Goal: Transaction & Acquisition: Obtain resource

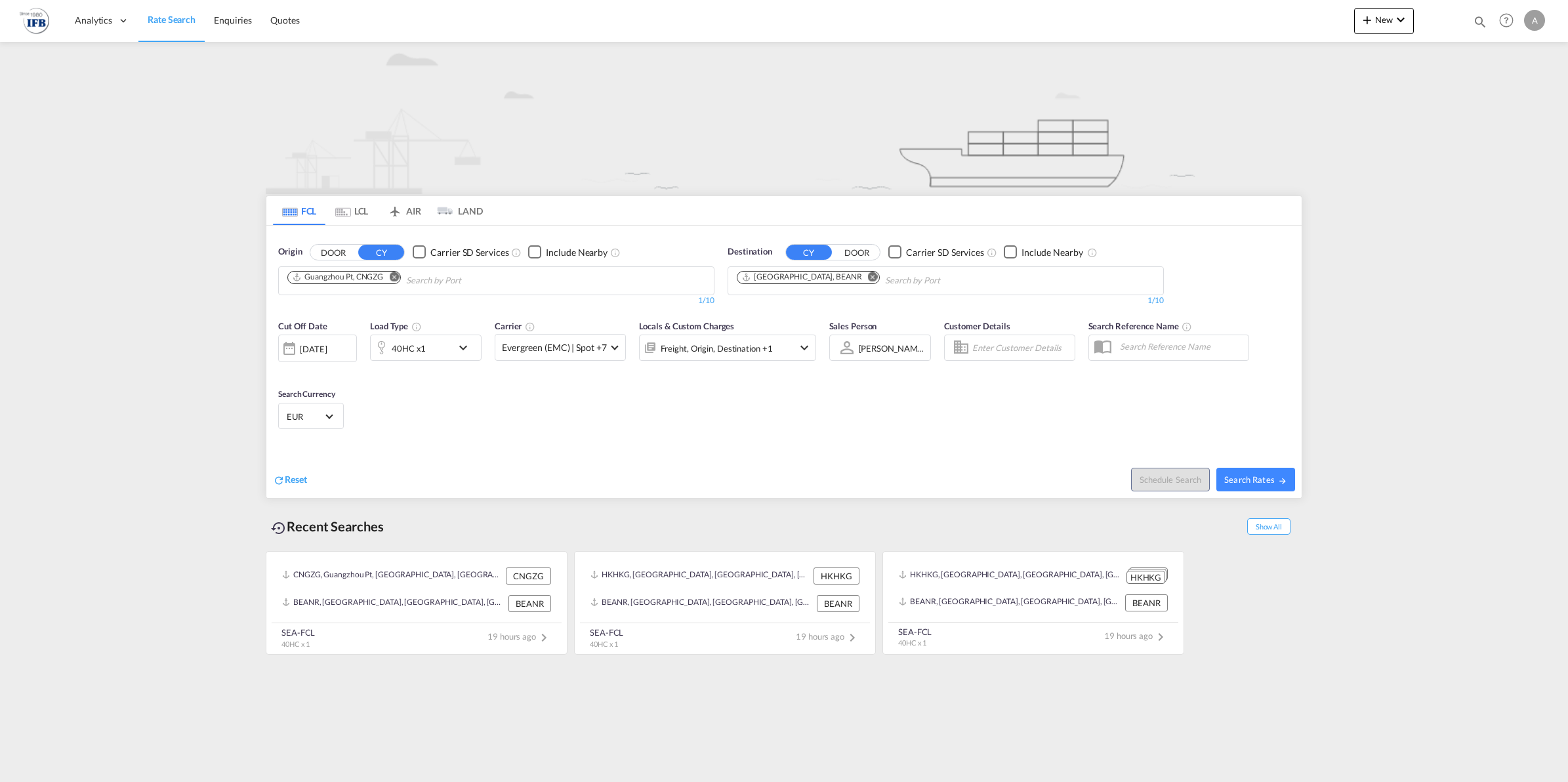
click at [305, 353] on div "[DATE]" at bounding box center [314, 349] width 27 height 12
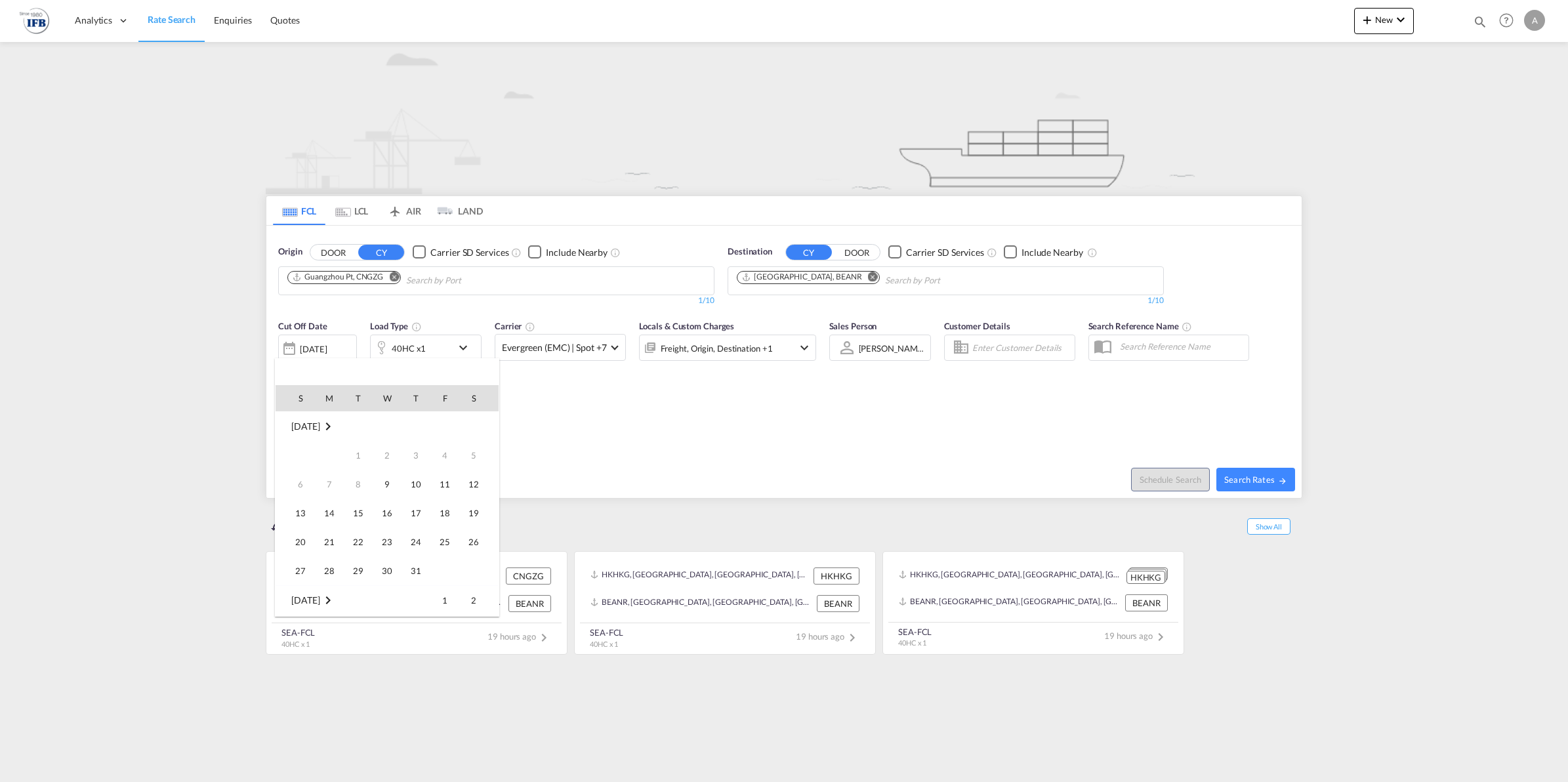
scroll to position [522, 0]
click at [315, 484] on td "13" at bounding box center [329, 484] width 29 height 29
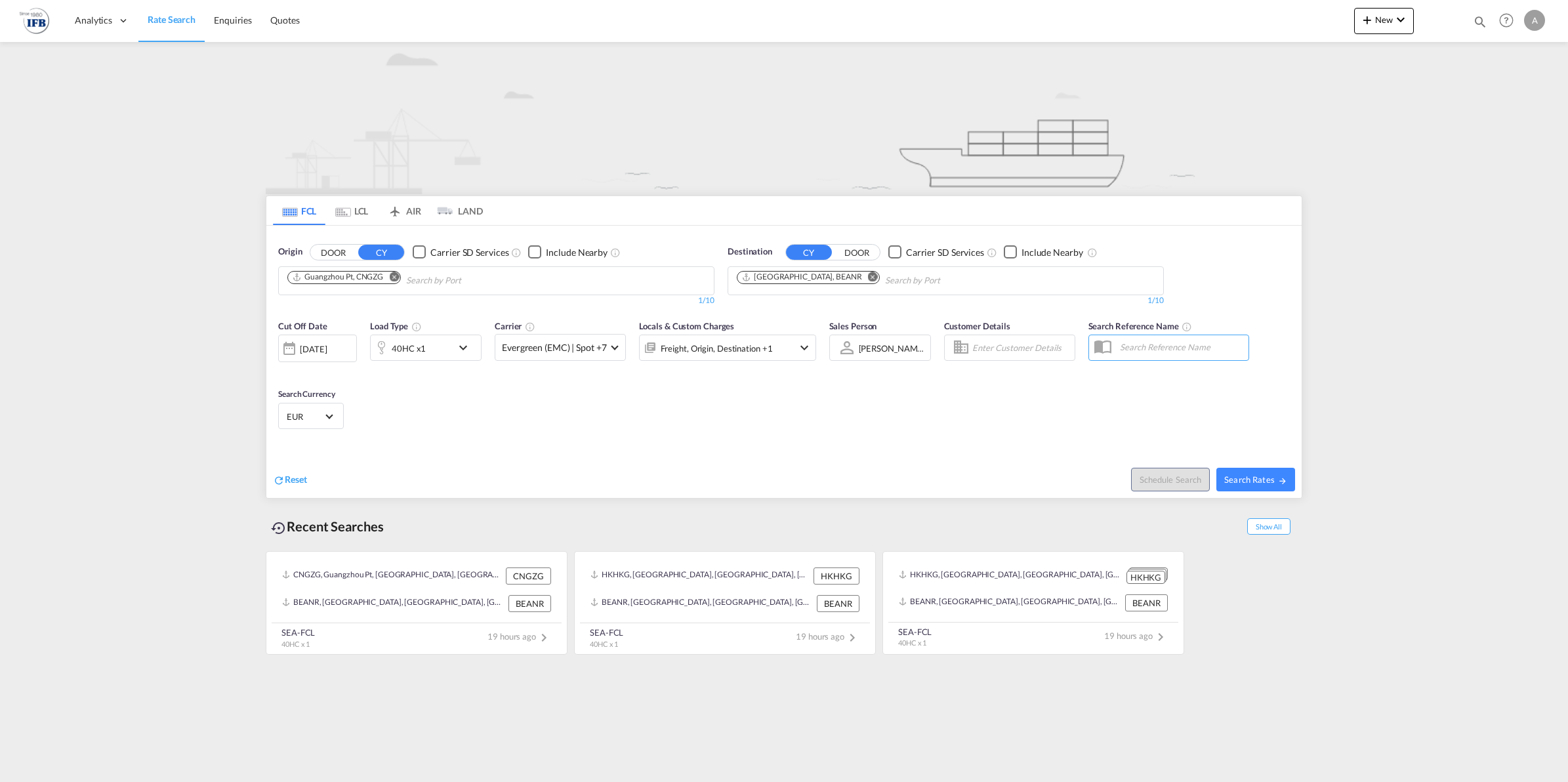
click at [868, 276] on md-icon "Remove" at bounding box center [873, 277] width 10 height 10
type input "[GEOGRAPHIC_DATA]"
click at [804, 309] on div "[GEOGRAPHIC_DATA] FRLEH" at bounding box center [838, 311] width 249 height 39
click at [1247, 479] on span "Search Rates" at bounding box center [1255, 479] width 63 height 11
type input "CNGZG to FRLEH / [DATE]"
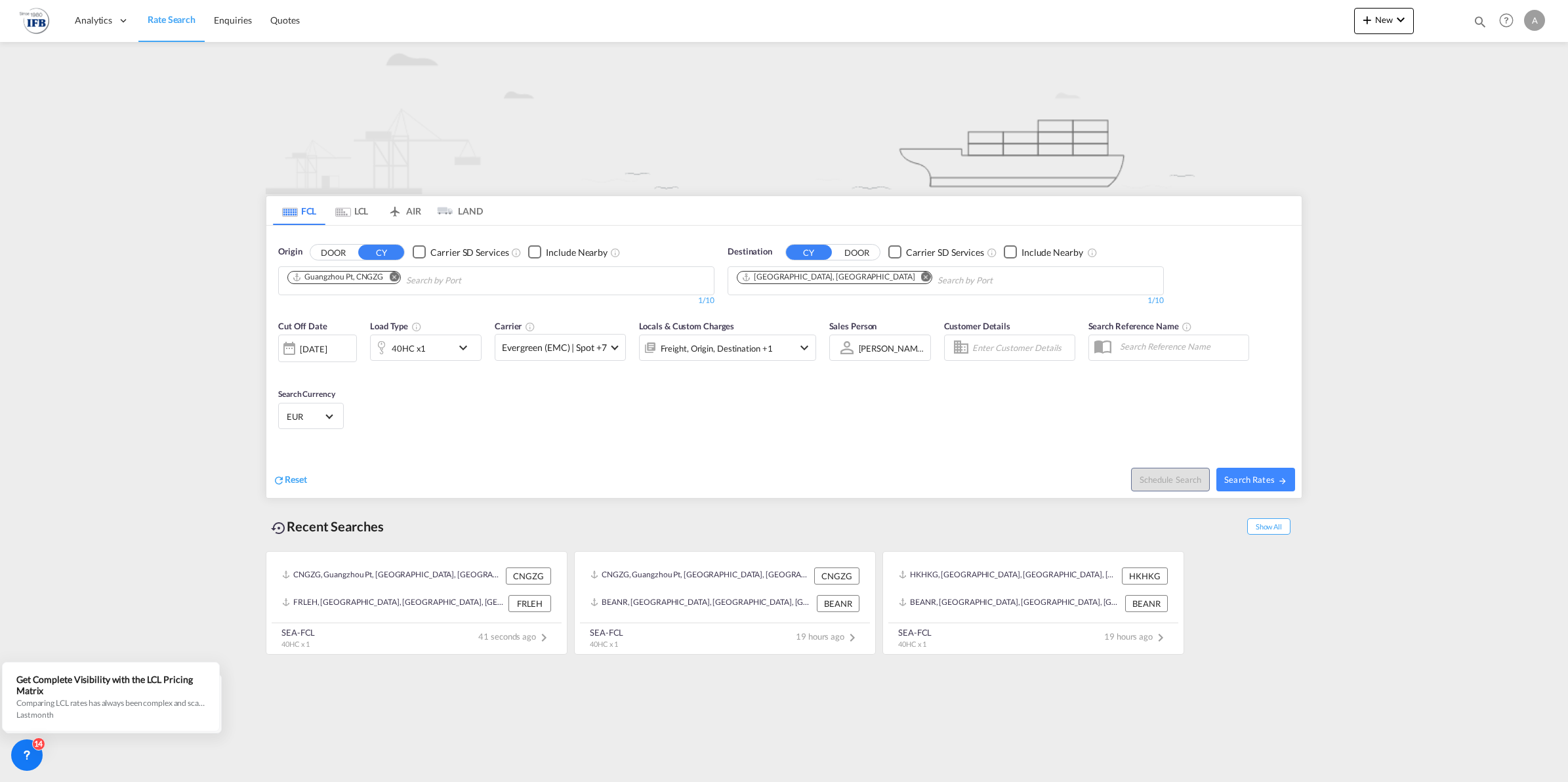
click at [313, 352] on div "[DATE]" at bounding box center [314, 349] width 27 height 12
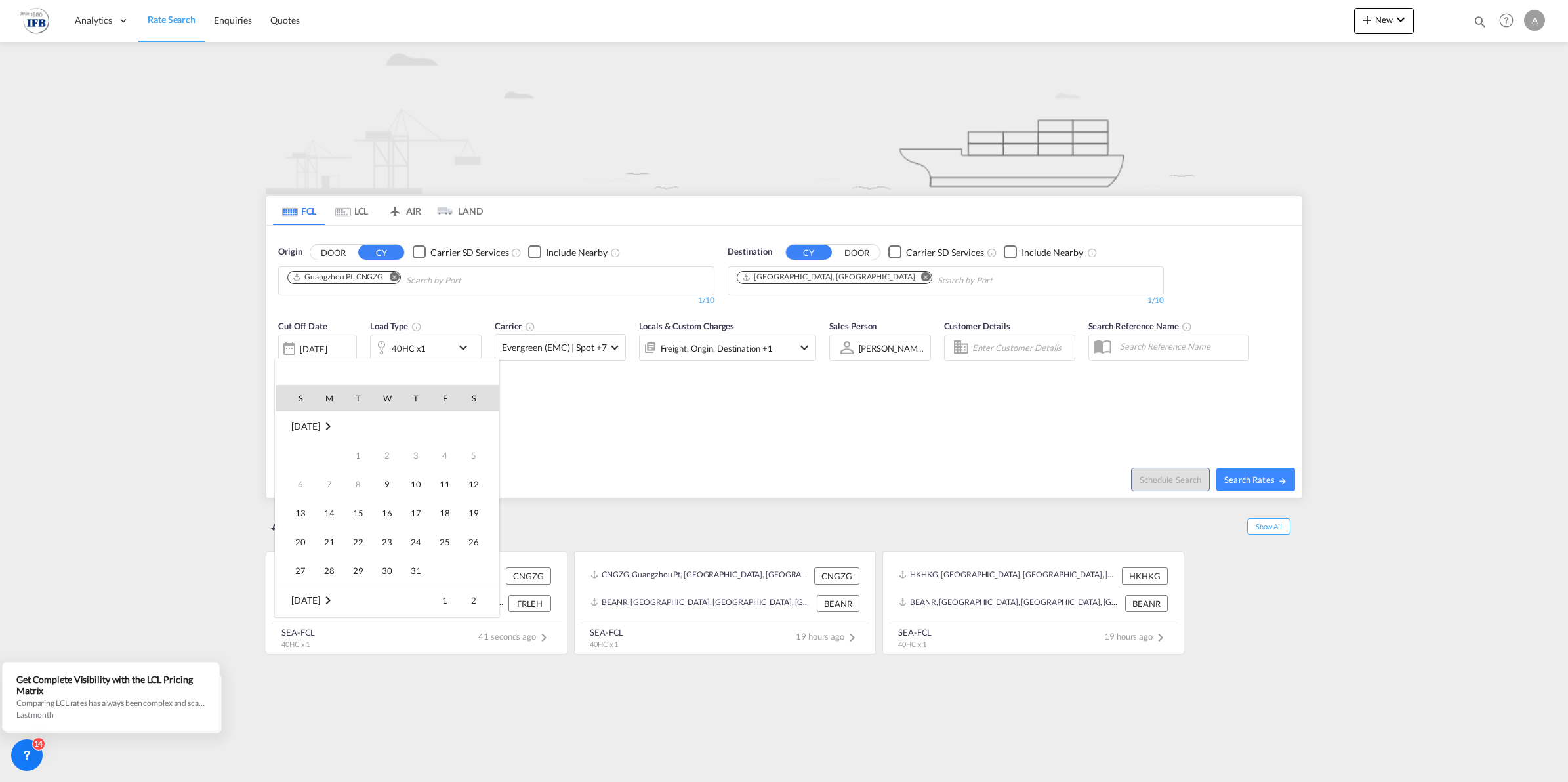
scroll to position [522, 0]
click at [411, 485] on span "16" at bounding box center [416, 484] width 26 height 26
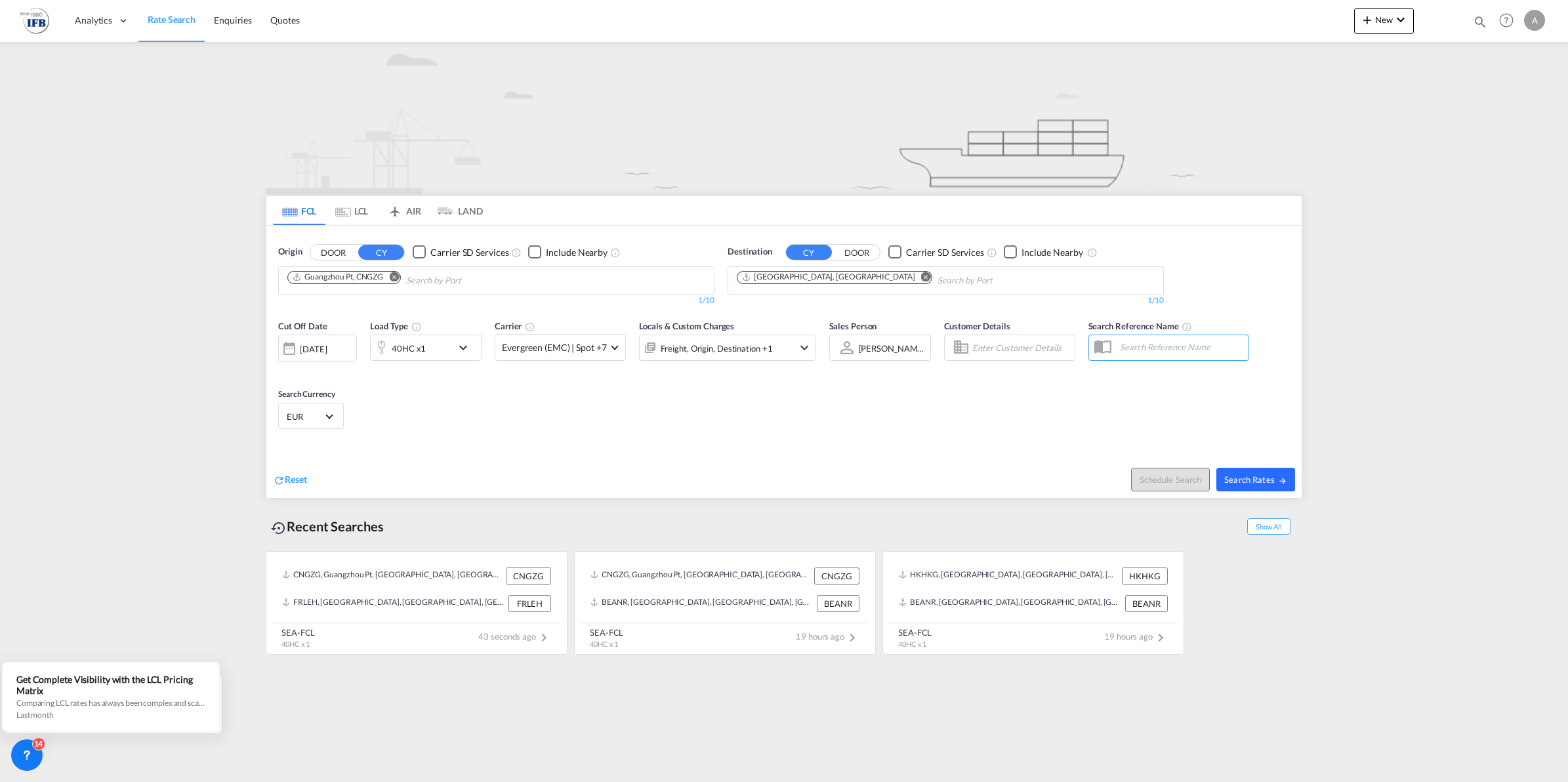
click at [1241, 481] on span "Search Rates" at bounding box center [1255, 479] width 63 height 11
type input "CNGZG to FRLEH / [DATE]"
